Goal: Information Seeking & Learning: Check status

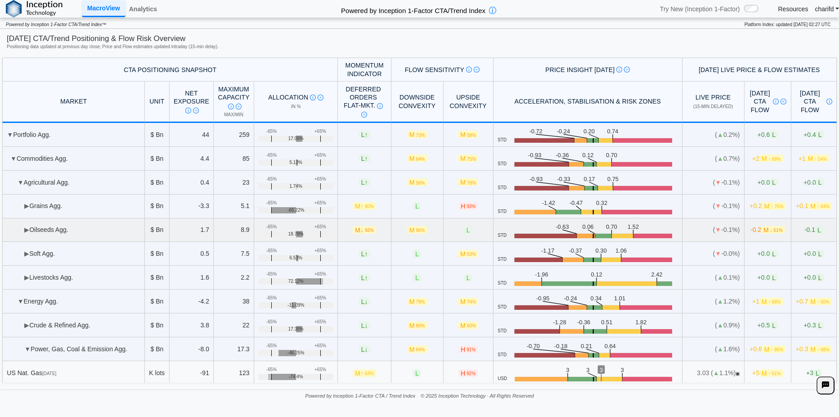
click at [54, 230] on td "▶ Oilseeds Agg." at bounding box center [73, 230] width 143 height 24
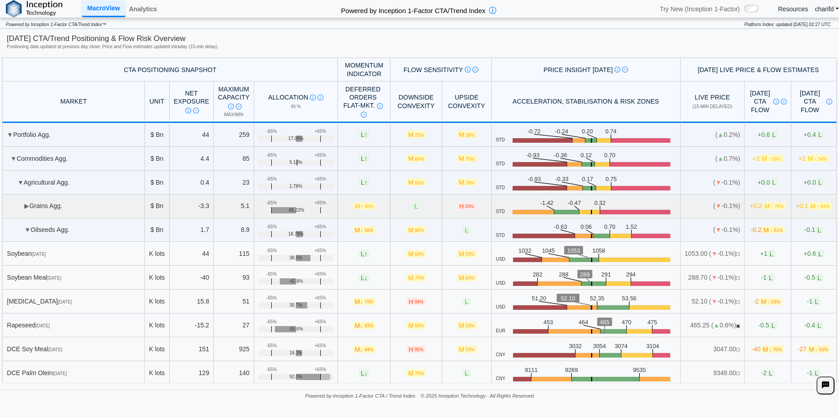
click at [46, 203] on td "▶ Grains Agg." at bounding box center [73, 206] width 143 height 24
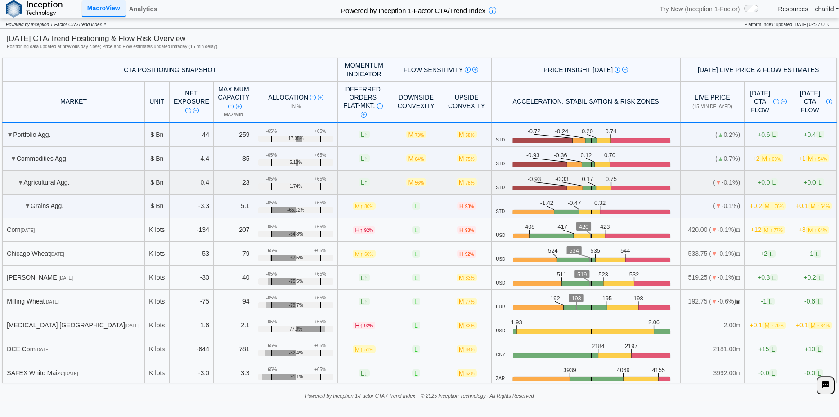
click at [49, 180] on td "▼ Agricultural Agg." at bounding box center [73, 183] width 143 height 24
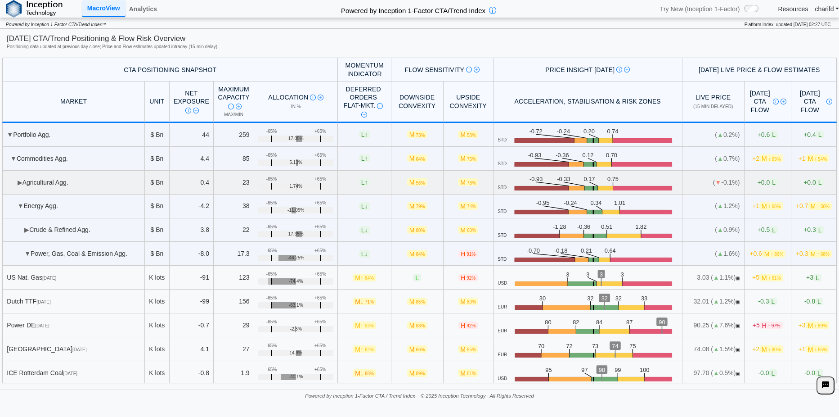
click at [49, 180] on td "▶ Agricultural Agg." at bounding box center [73, 183] width 143 height 24
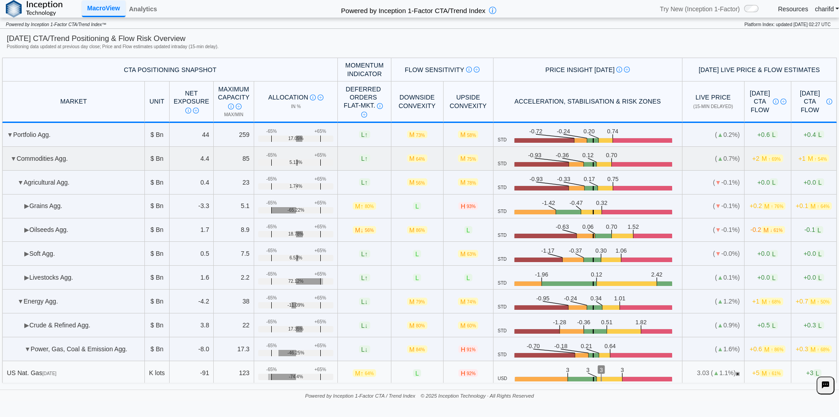
click at [64, 157] on td "▼ Commodities Agg." at bounding box center [73, 159] width 143 height 24
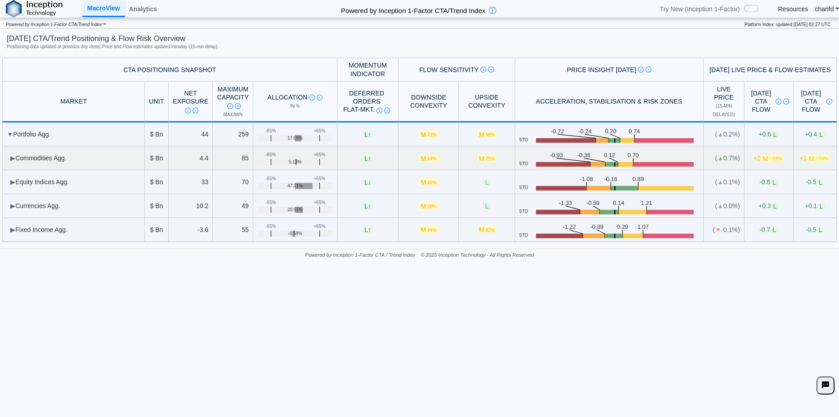
click at [64, 157] on td "▶ Commodities Agg." at bounding box center [73, 158] width 143 height 24
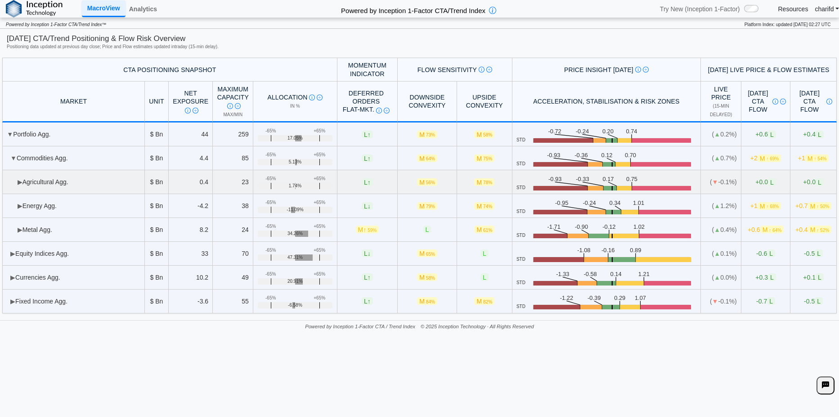
click at [64, 182] on td "▶ Agricultural Agg." at bounding box center [73, 182] width 143 height 24
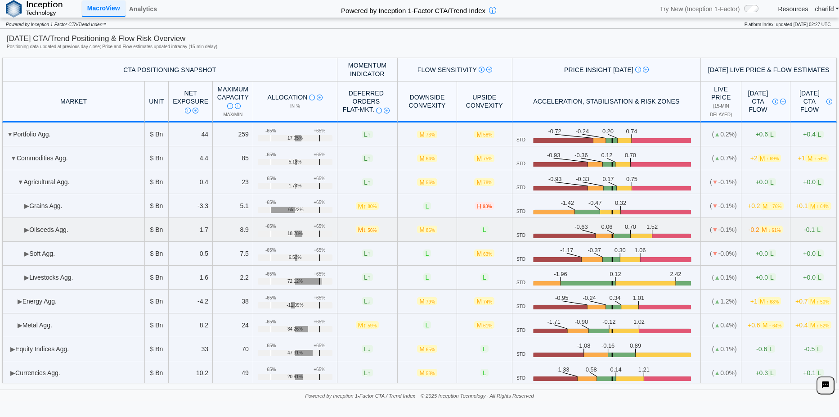
click at [44, 220] on td "▶ Oilseeds Agg." at bounding box center [73, 230] width 143 height 24
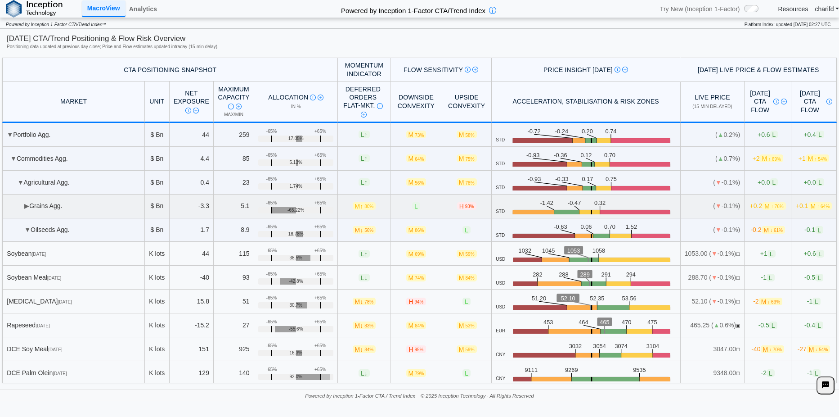
click at [45, 201] on td "▶ Grains Agg." at bounding box center [73, 206] width 143 height 24
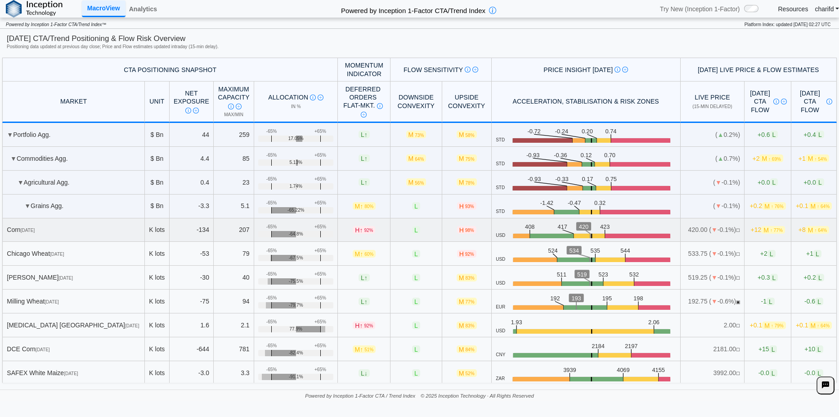
click at [770, 231] on span "↑ 77%" at bounding box center [776, 230] width 13 height 5
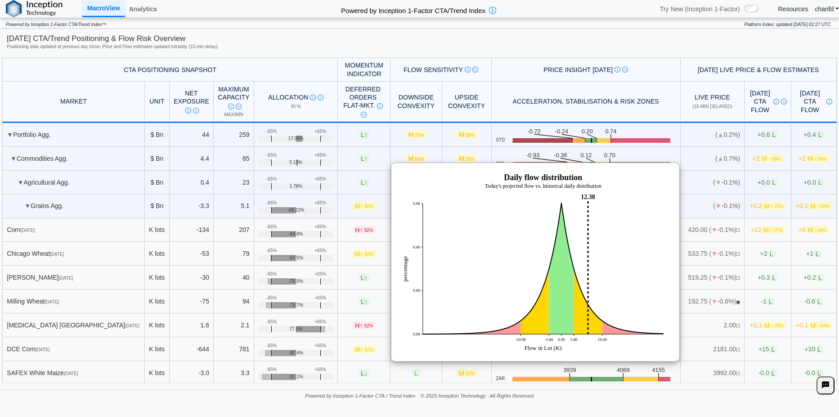
click at [798, 211] on div at bounding box center [419, 208] width 839 height 417
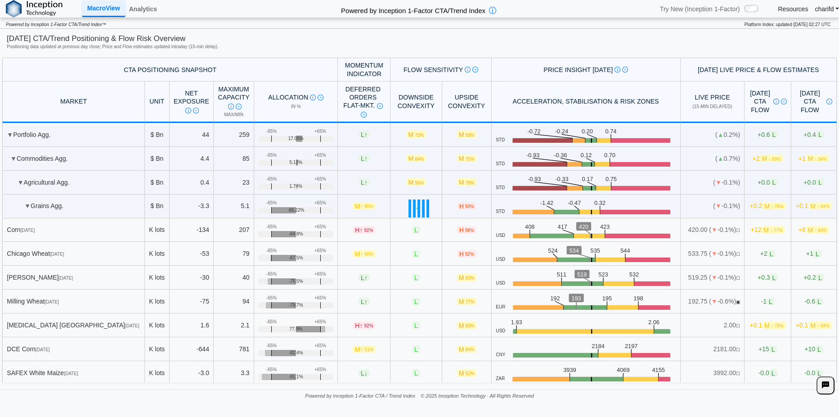
click at [798, 208] on div at bounding box center [419, 208] width 839 height 417
click at [809, 208] on span "M ↑ 63%" at bounding box center [820, 206] width 23 height 8
click at [140, 4] on link "Analytics" at bounding box center [143, 8] width 35 height 15
